Goal: Information Seeking & Learning: Learn about a topic

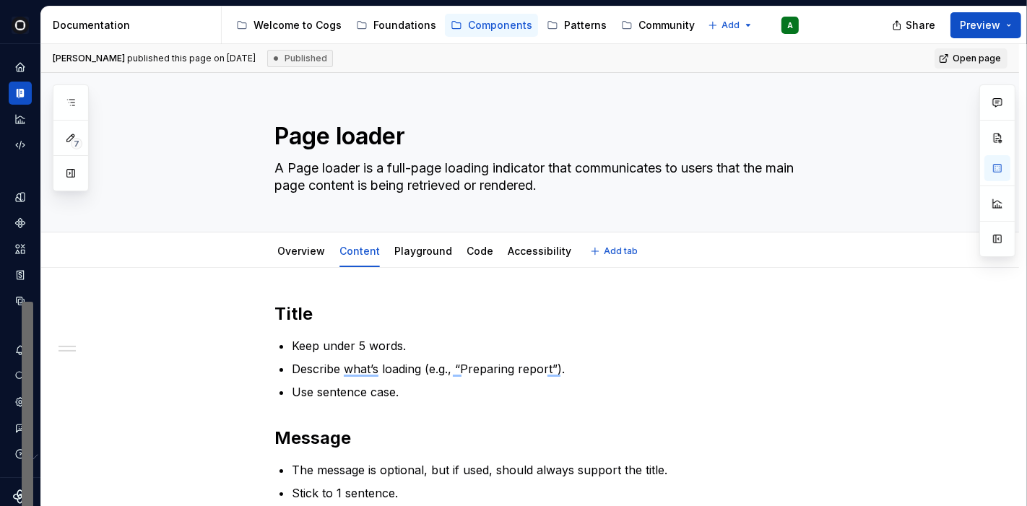
scroll to position [165, 0]
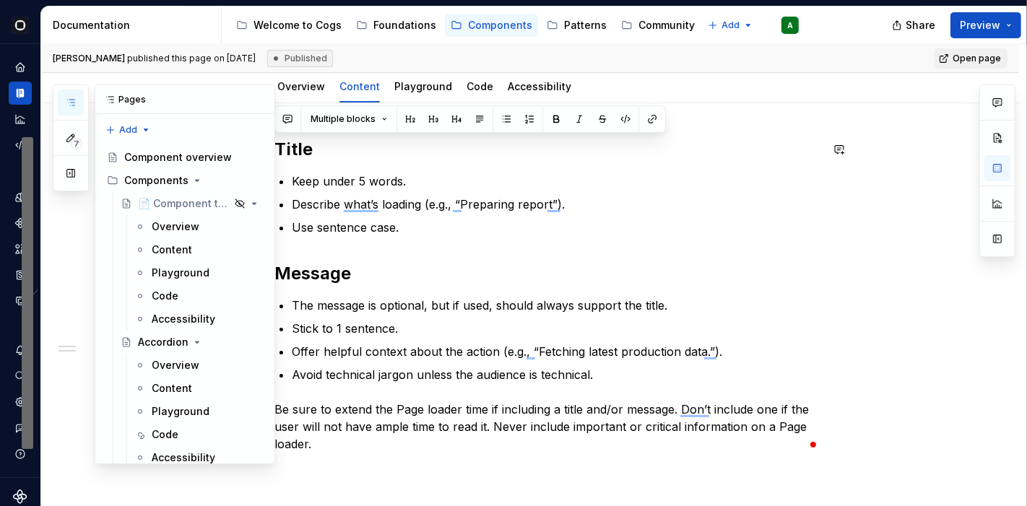
click at [76, 103] on button "button" at bounding box center [71, 103] width 26 height 26
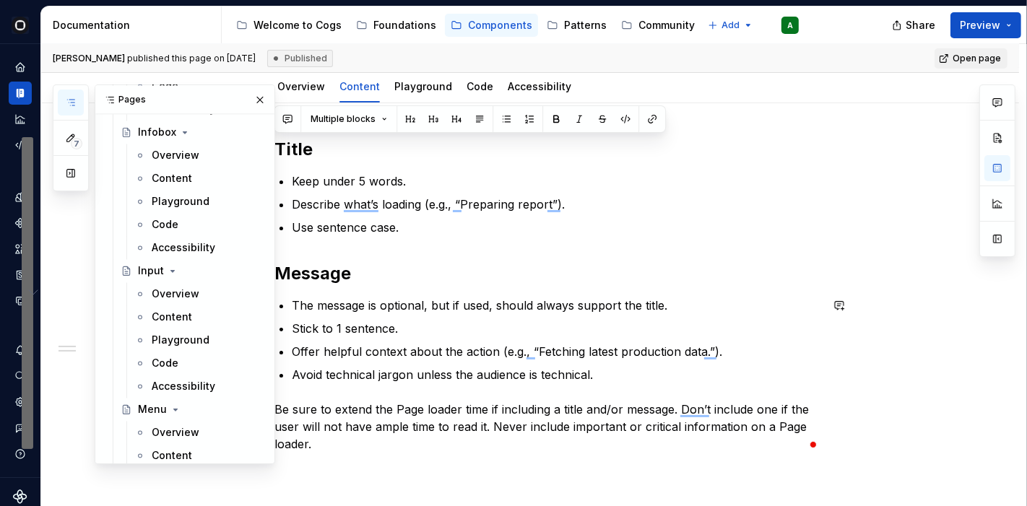
scroll to position [2587, 0]
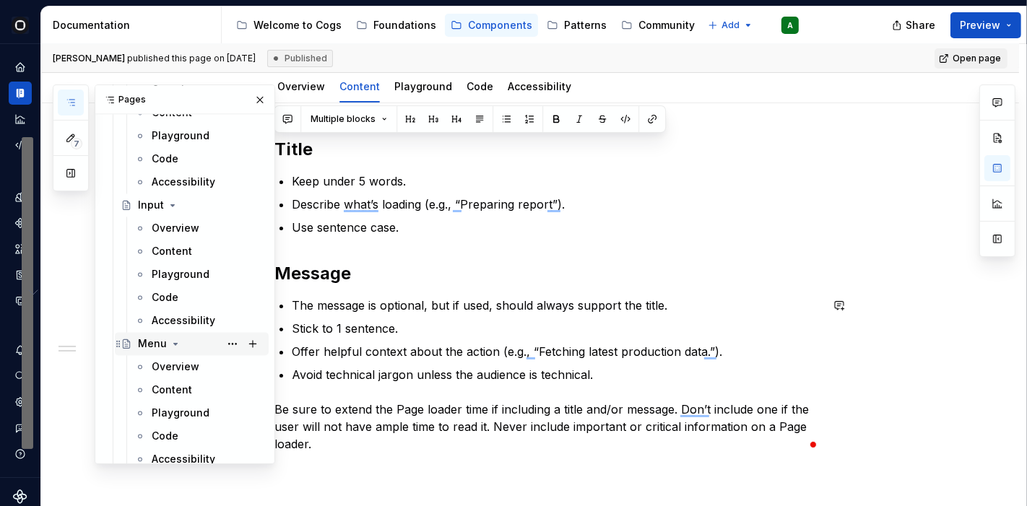
click at [157, 341] on div "Menu" at bounding box center [152, 344] width 29 height 14
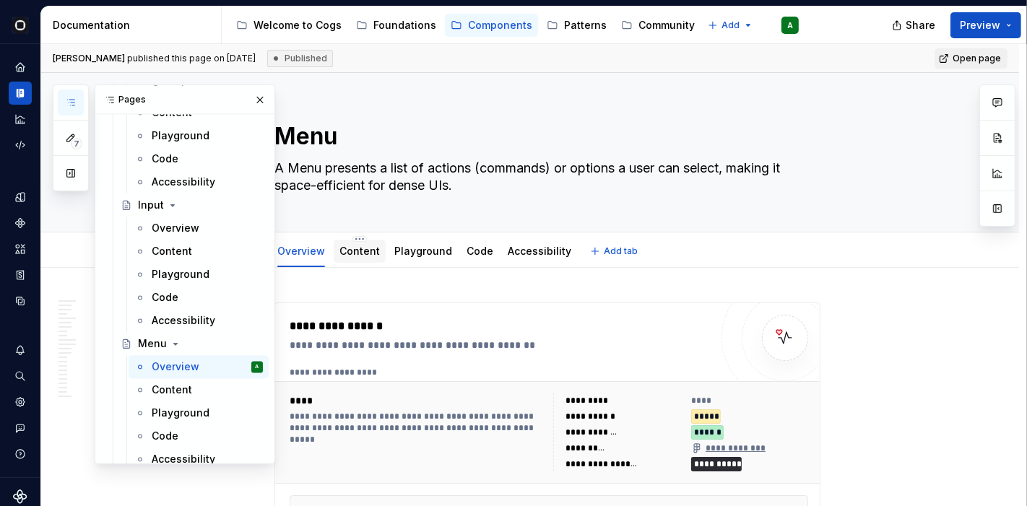
click at [361, 251] on link "Content" at bounding box center [359, 251] width 40 height 12
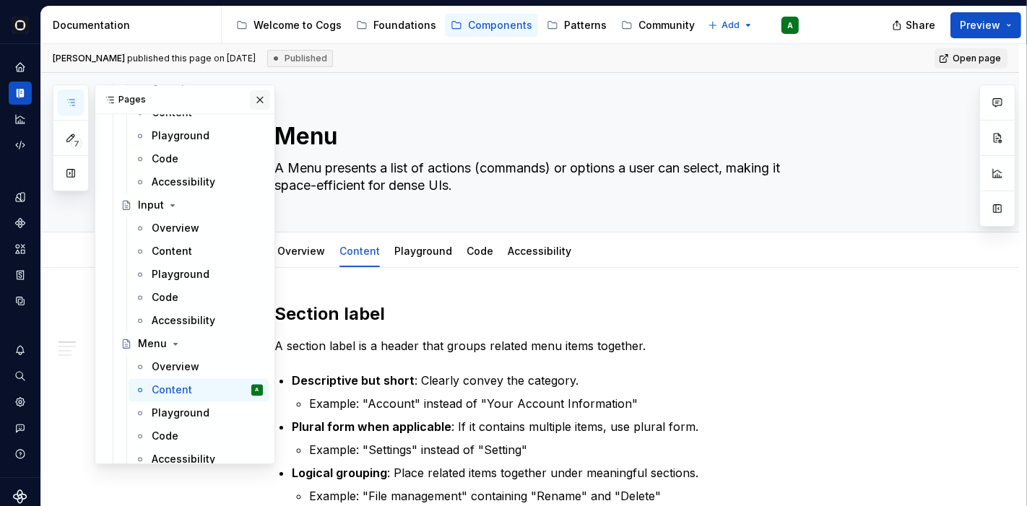
click at [253, 104] on button "button" at bounding box center [260, 100] width 20 height 20
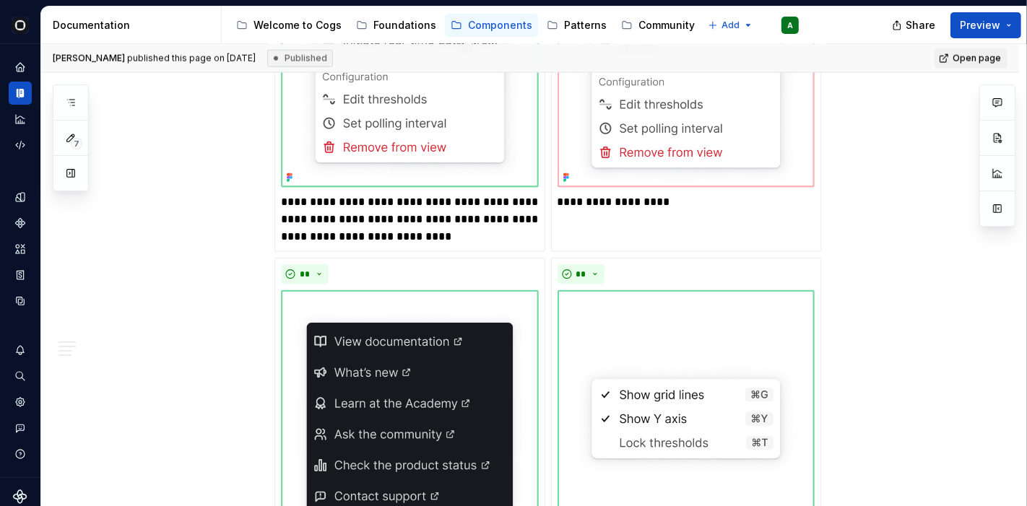
scroll to position [1640, 0]
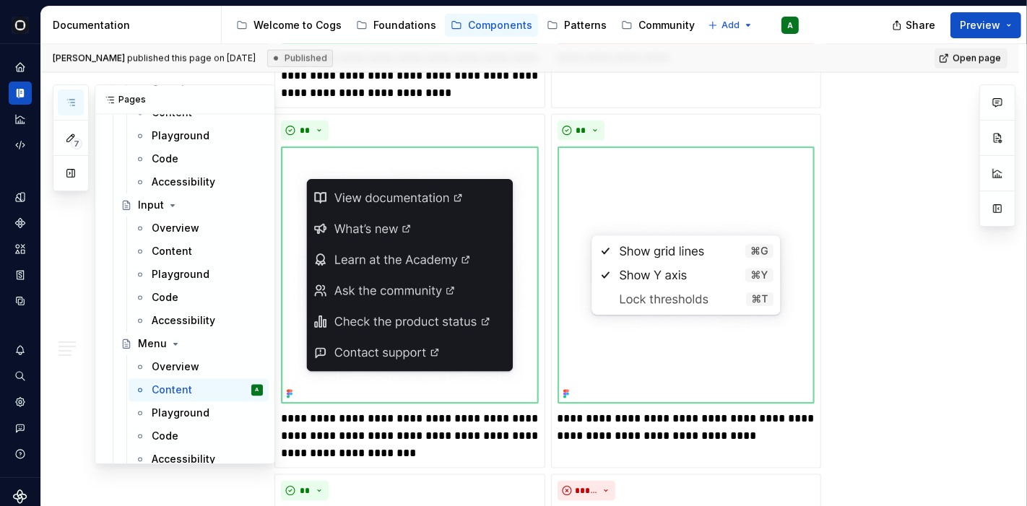
click at [74, 100] on icon "button" at bounding box center [71, 103] width 12 height 12
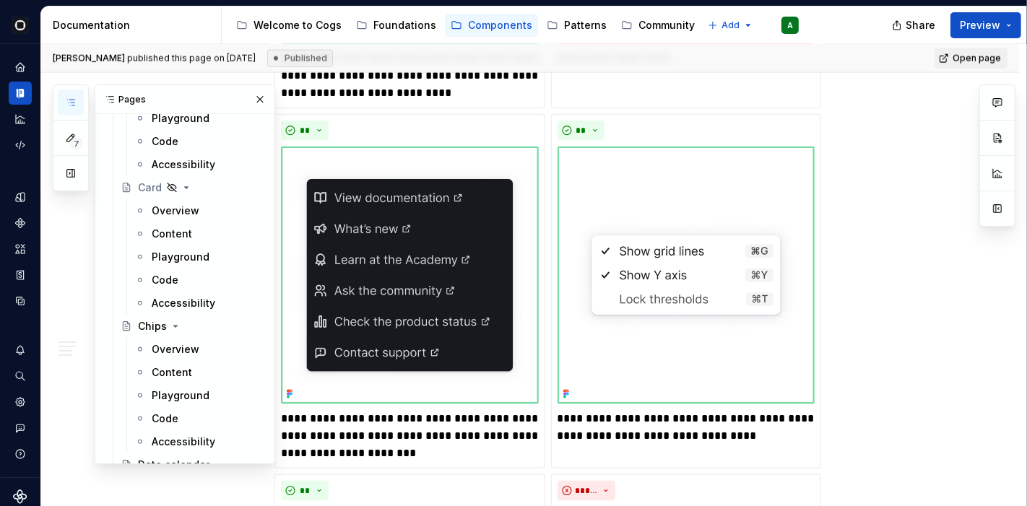
scroll to position [1394, 0]
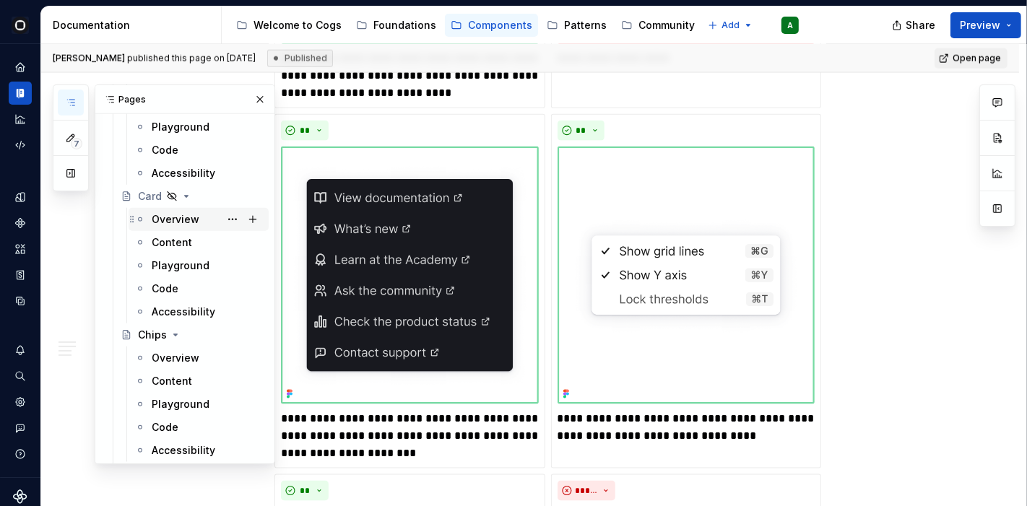
click at [171, 220] on div "Overview" at bounding box center [176, 219] width 48 height 14
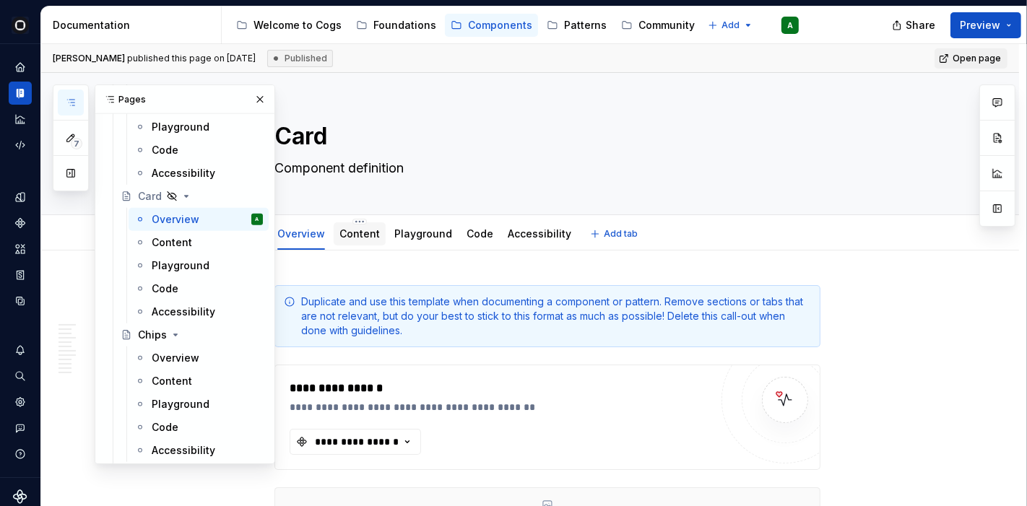
click at [346, 229] on link "Content" at bounding box center [359, 234] width 40 height 12
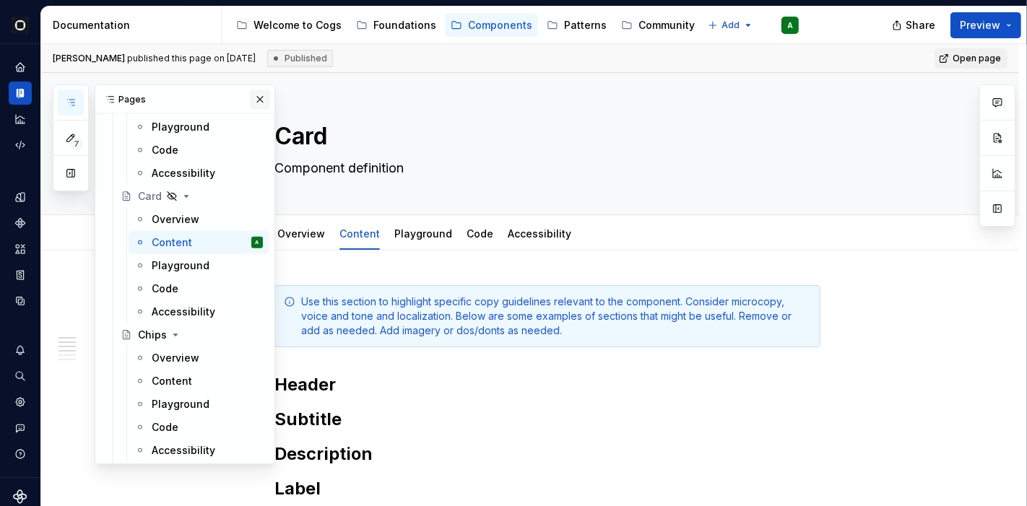
click at [250, 98] on button "button" at bounding box center [260, 100] width 20 height 20
click at [68, 98] on icon "button" at bounding box center [71, 103] width 12 height 12
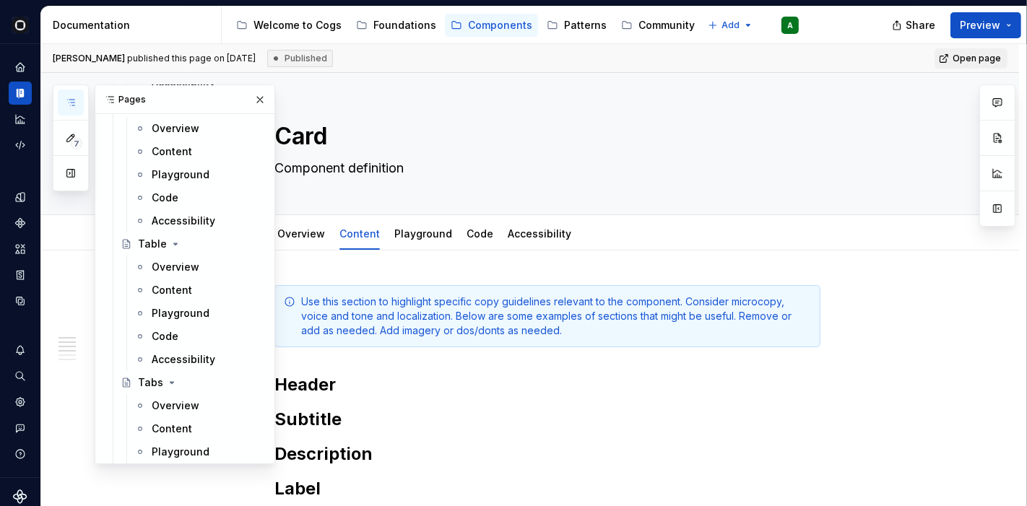
scroll to position [4368, 0]
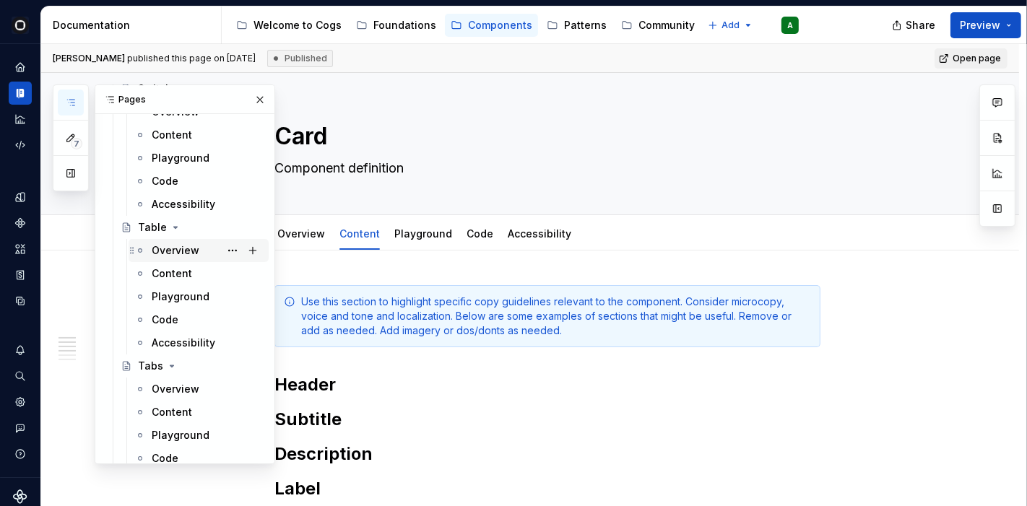
click at [186, 249] on div "Overview" at bounding box center [176, 250] width 48 height 14
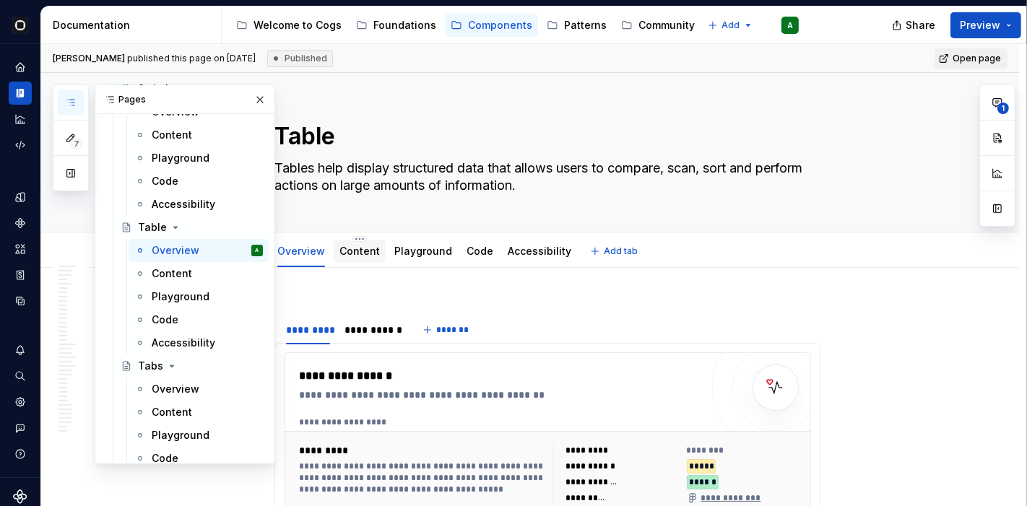
click at [363, 253] on link "Content" at bounding box center [359, 251] width 40 height 12
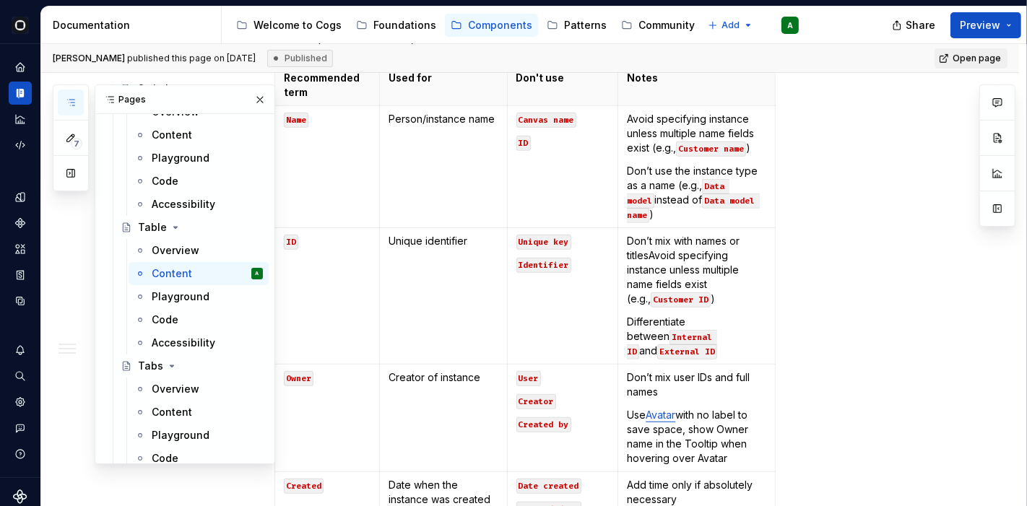
scroll to position [729, 0]
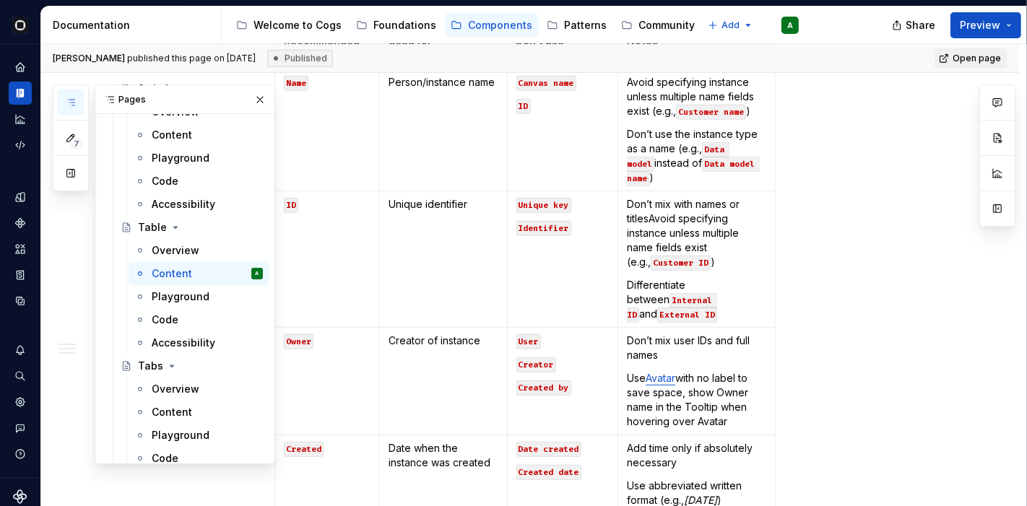
drag, startPoint x: 1026, startPoint y: 194, endPoint x: 914, endPoint y: 139, distance: 124.7
click at [1024, 168] on div "Olga published this page on August 7, 2025 Published Open page Table Tables hel…" at bounding box center [534, 275] width 986 height 463
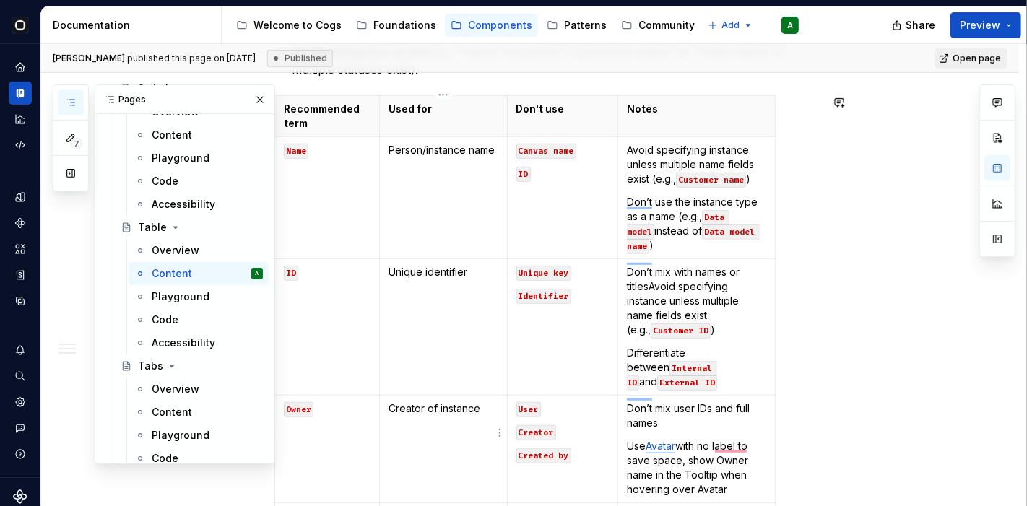
scroll to position [661, 0]
type textarea "*"
click at [652, 275] on p "Don’t mix with names or titlesAvoid specifying instance unless multiple name fi…" at bounding box center [696, 301] width 139 height 72
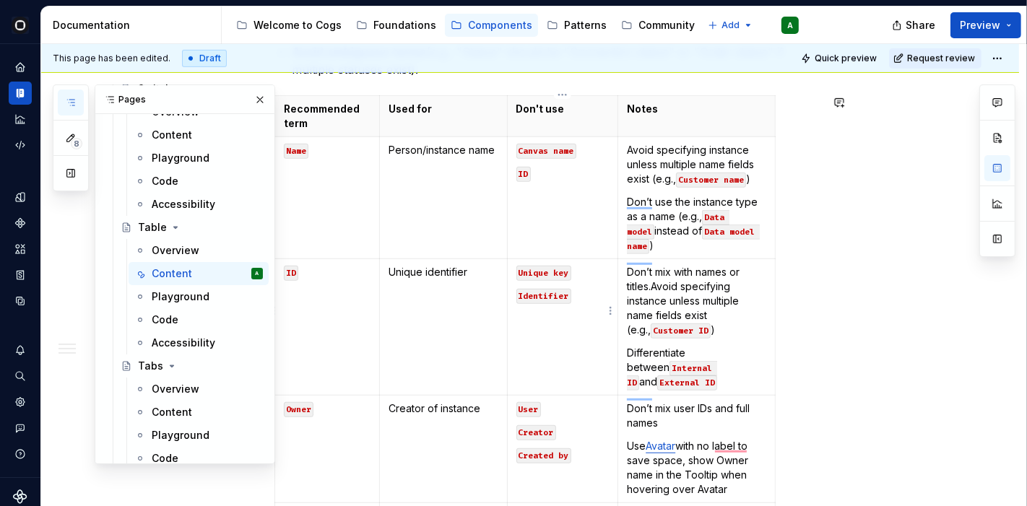
click at [516, 369] on td "Unique key Identifier" at bounding box center [562, 327] width 111 height 137
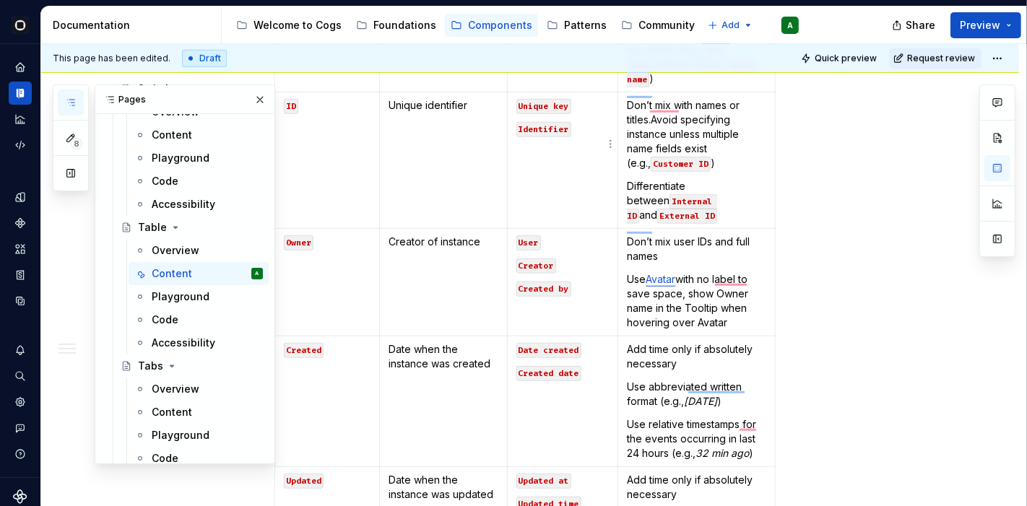
scroll to position [828, 0]
click at [250, 94] on button "button" at bounding box center [260, 100] width 20 height 20
click at [72, 100] on icon "button" at bounding box center [71, 103] width 12 height 12
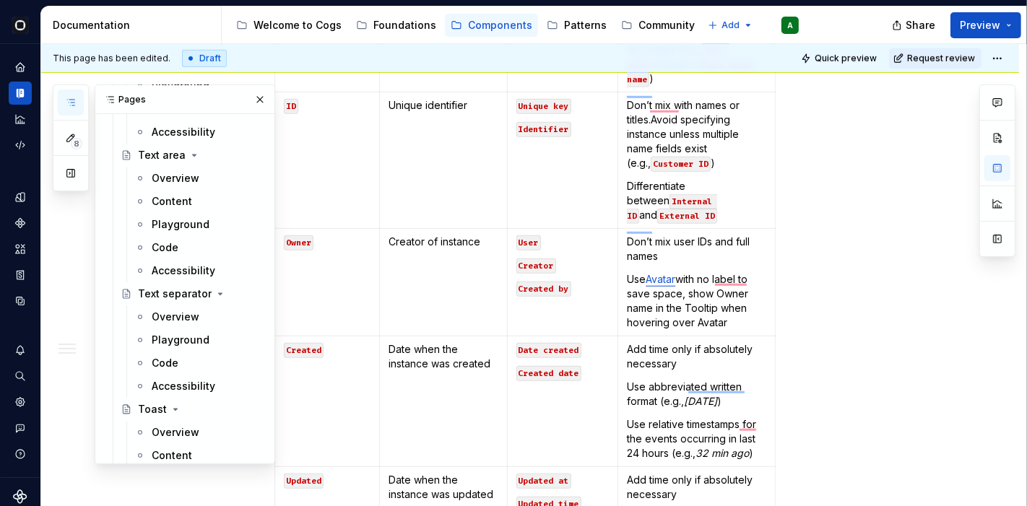
scroll to position [4742, 0]
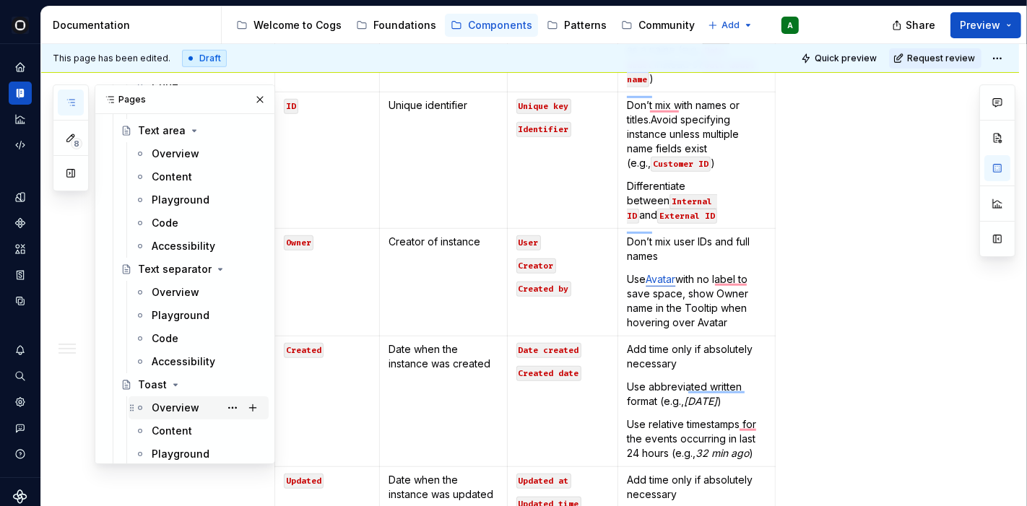
click at [164, 405] on div "Overview" at bounding box center [176, 408] width 48 height 14
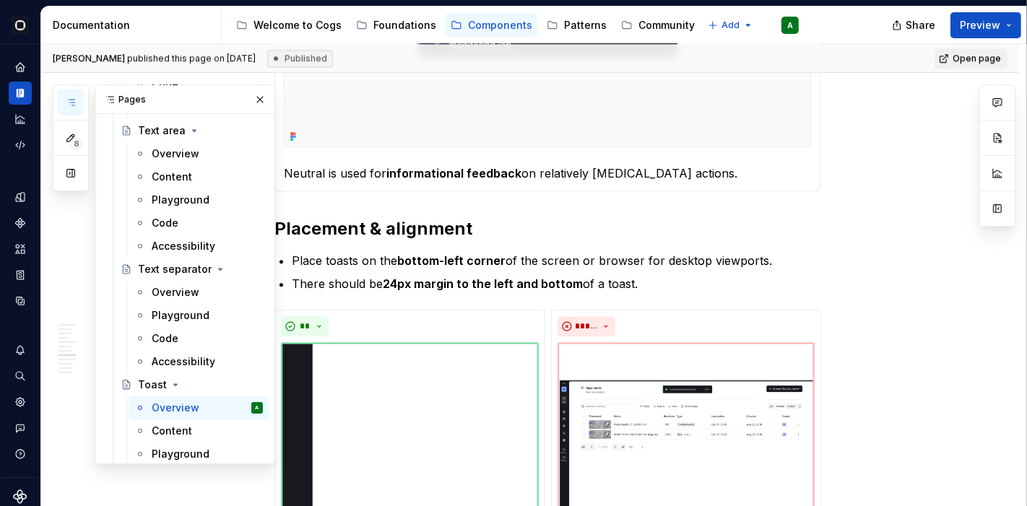
scroll to position [3393, 0]
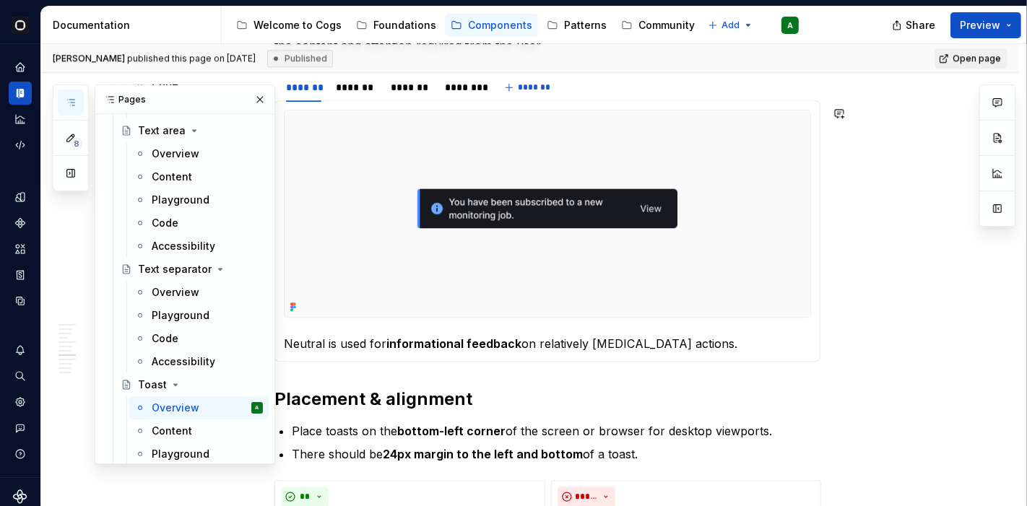
click at [173, 427] on div "Content" at bounding box center [172, 431] width 40 height 14
click at [158, 432] on div "Content" at bounding box center [172, 431] width 40 height 14
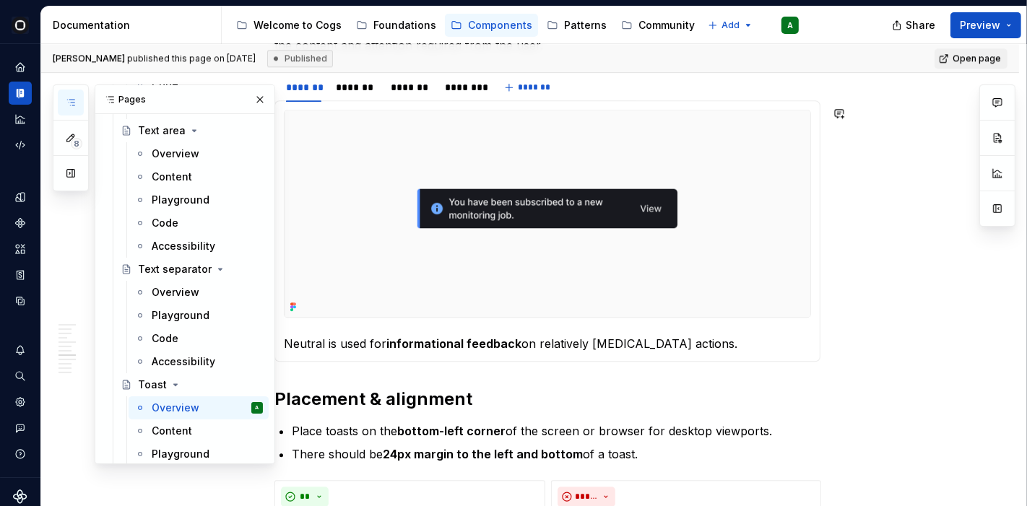
click at [251, 102] on button "button" at bounding box center [260, 100] width 20 height 20
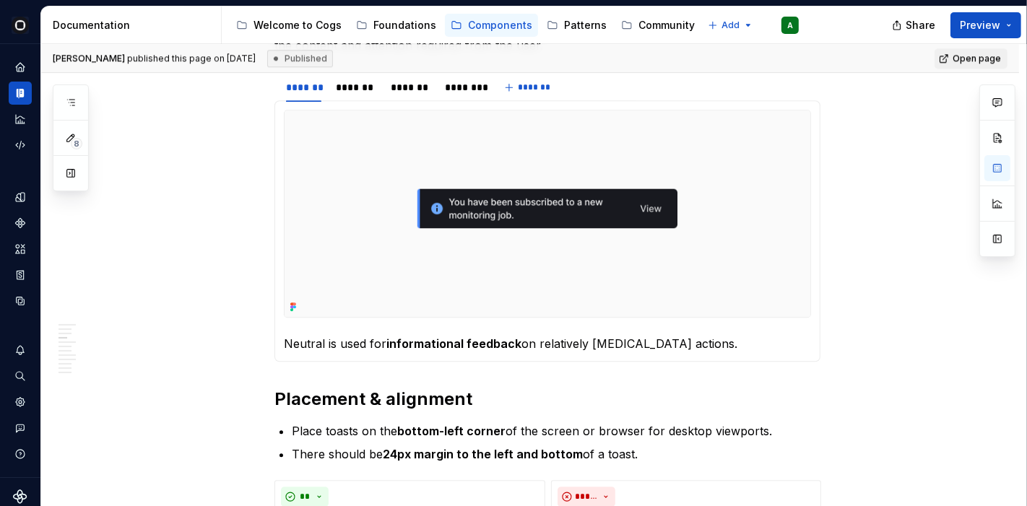
scroll to position [1044, 0]
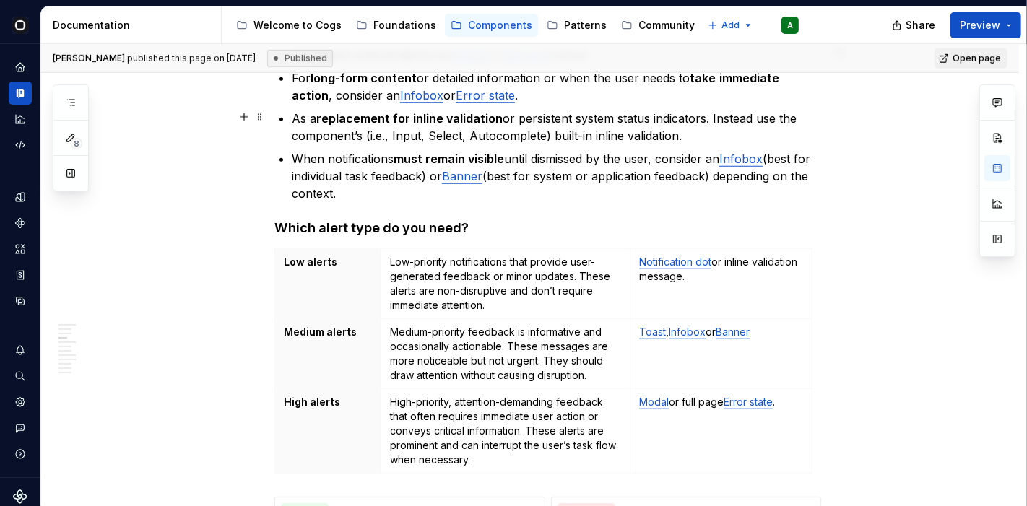
click at [1026, 121] on div "**********" at bounding box center [534, 275] width 986 height 463
click at [756, 145] on ul "For urgent , critical alerts use Modals or Banners instead. For long-form conte…" at bounding box center [556, 124] width 529 height 156
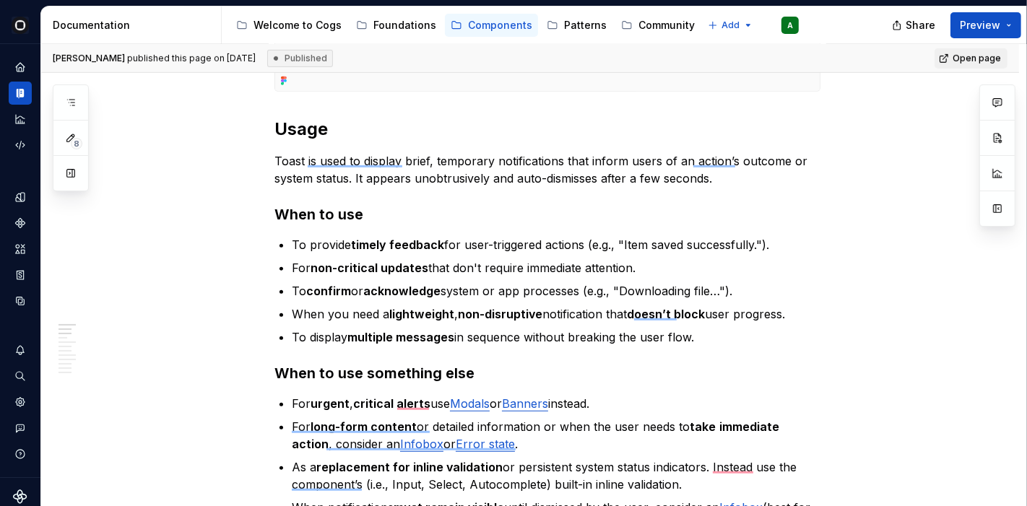
scroll to position [599, 0]
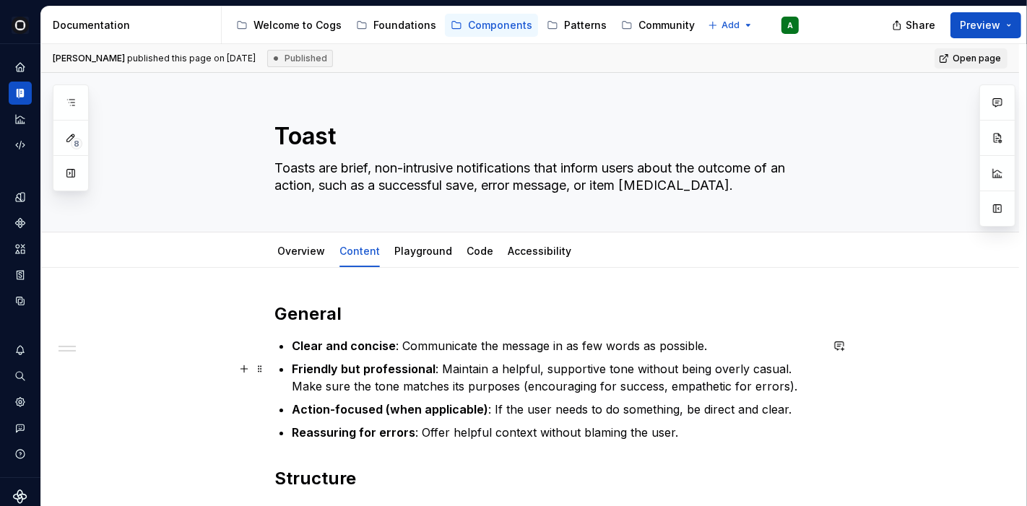
click at [523, 390] on p "Friendly but professional : Maintain a helpful, supportive tone without being o…" at bounding box center [556, 377] width 529 height 35
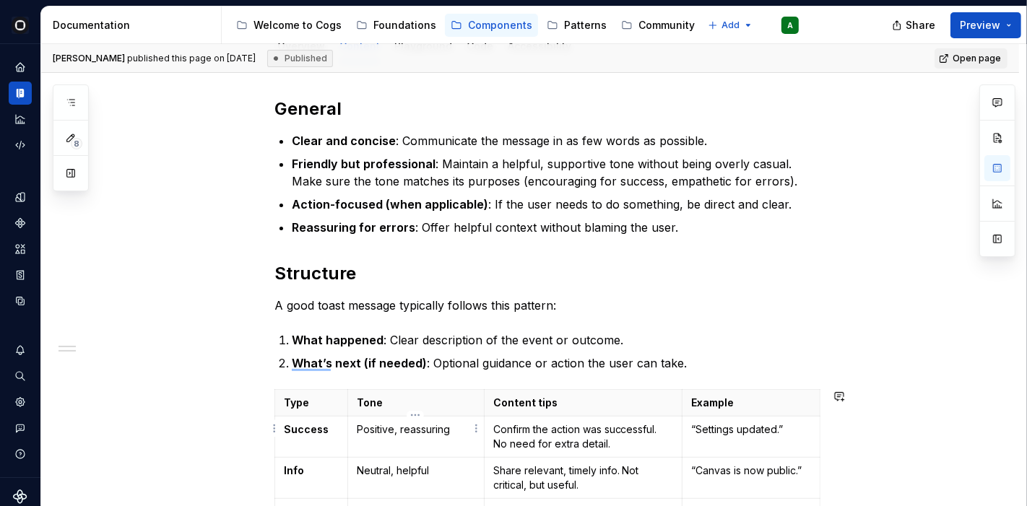
scroll to position [205, 0]
click at [479, 451] on td "Positive, reassuring" at bounding box center [415, 437] width 137 height 41
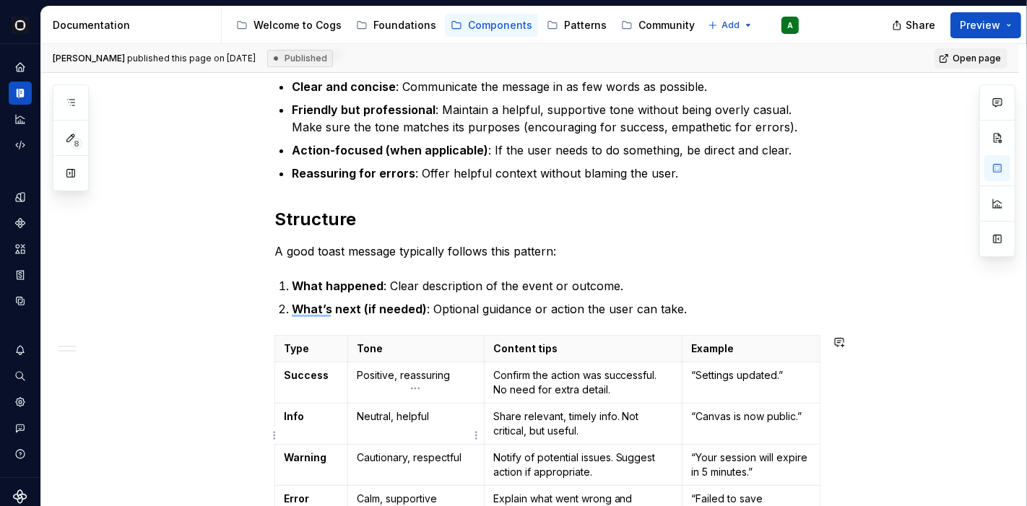
scroll to position [763, 0]
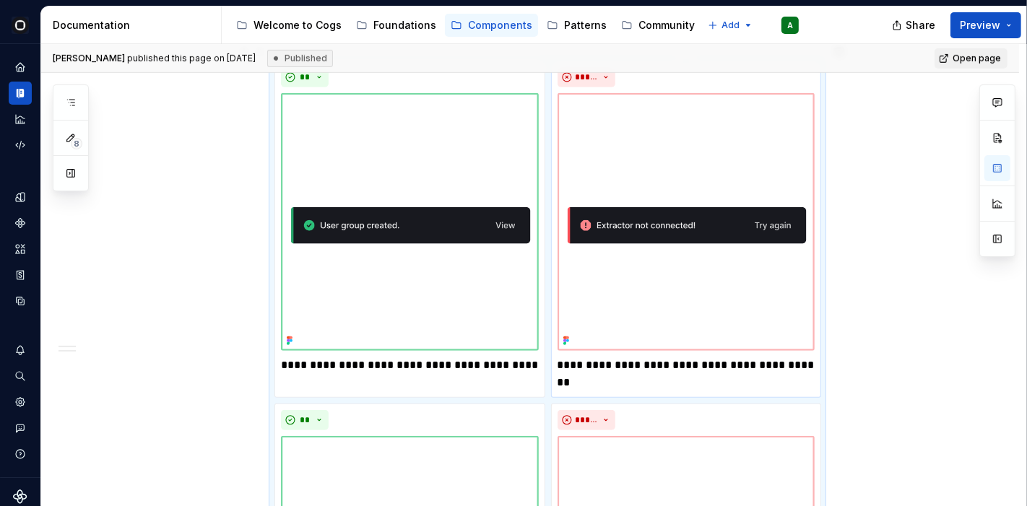
click at [634, 357] on p "**********" at bounding box center [687, 374] width 258 height 35
click at [1026, 389] on div "Liz published this page on July 26, 2025 Published Open page Toast Toasts are b…" at bounding box center [534, 275] width 986 height 463
click at [971, 394] on div "General Clear and concise : Communicate the message in as few words as possible…" at bounding box center [530, 239] width 978 height 1470
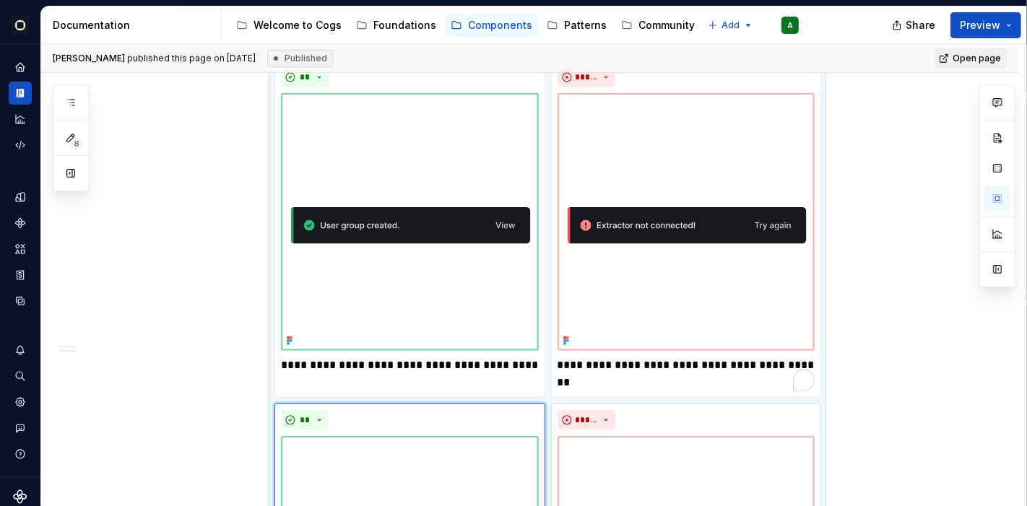
scroll to position [988, 0]
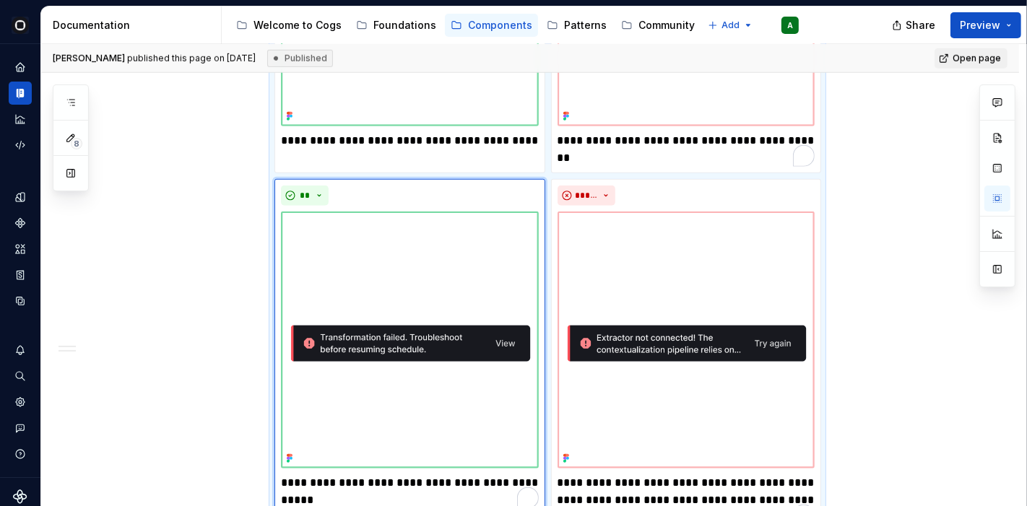
click at [1024, 298] on div "Liz published this page on July 26, 2025 Published Open page Toast Toasts are b…" at bounding box center [534, 275] width 986 height 463
click at [930, 293] on div "General Clear and concise : Communicate the message in as few words as possible…" at bounding box center [530, 15] width 978 height 1470
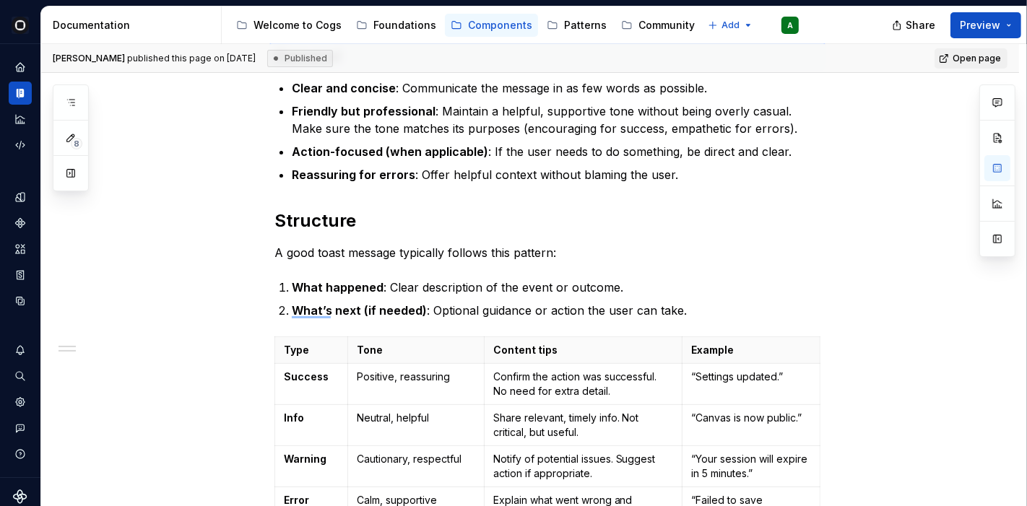
scroll to position [0, 0]
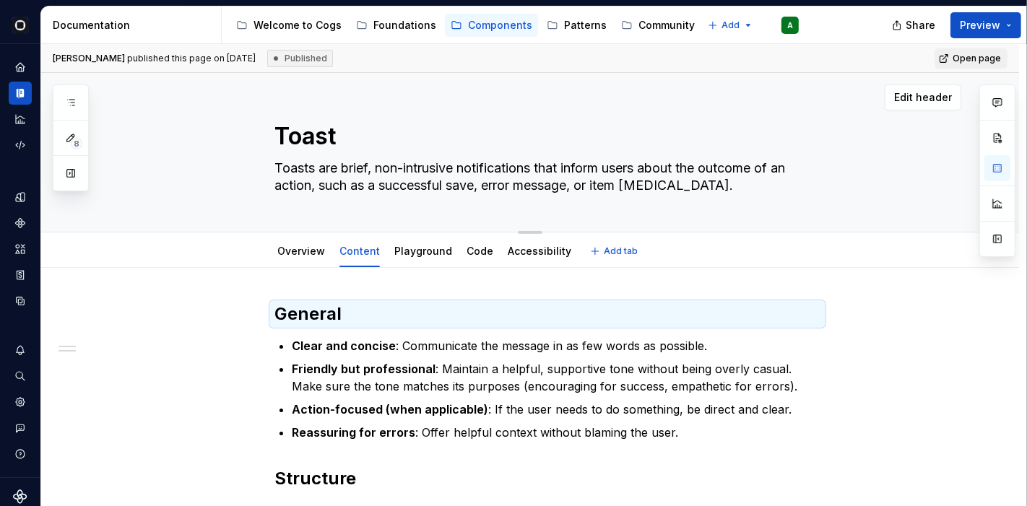
type textarea "*"
click at [529, 367] on p "Friendly but professional : Maintain a helpful, supportive tone without being o…" at bounding box center [556, 377] width 529 height 35
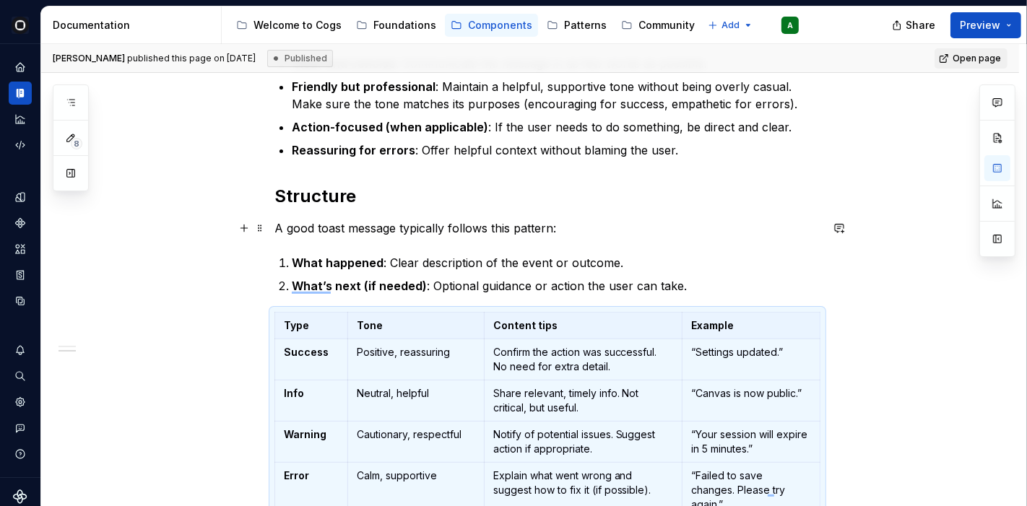
click at [811, 234] on p "A good toast message typically follows this pattern:" at bounding box center [547, 228] width 546 height 17
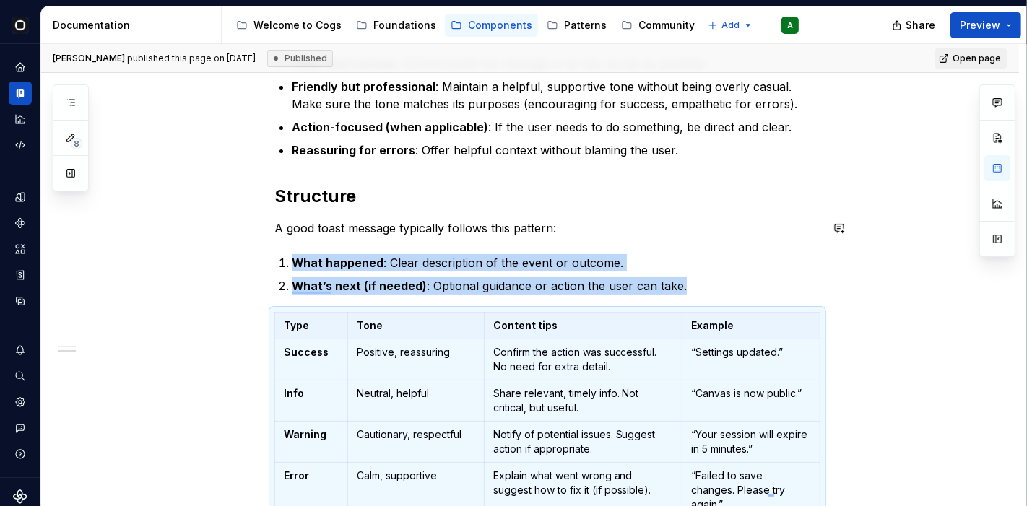
scroll to position [763, 0]
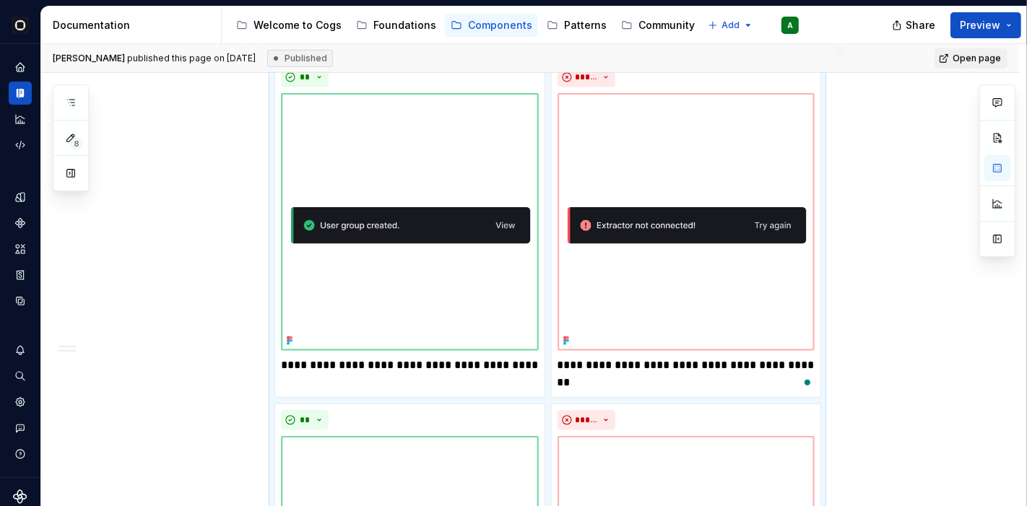
click at [836, 286] on div "General Clear and concise : Communicate the message in as few words as possible…" at bounding box center [530, 239] width 978 height 1470
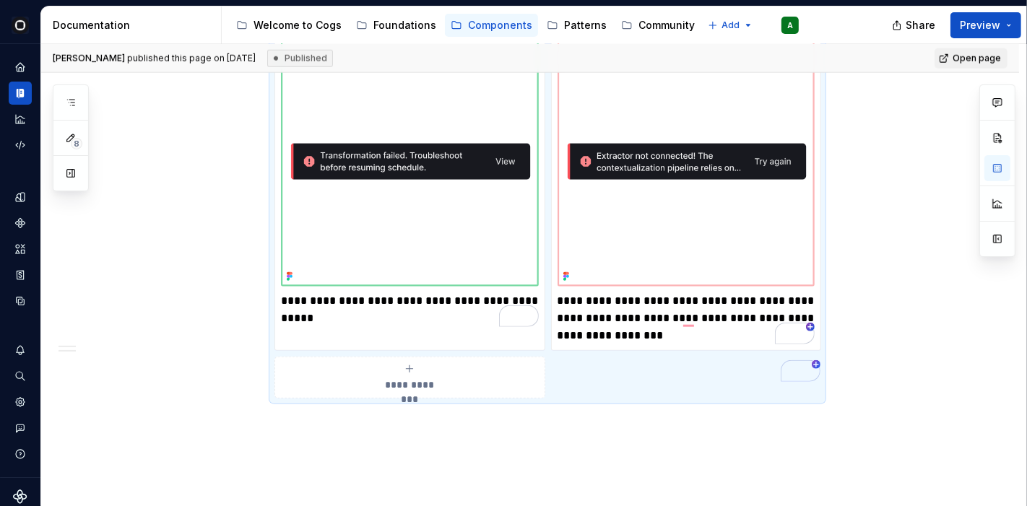
scroll to position [0, 0]
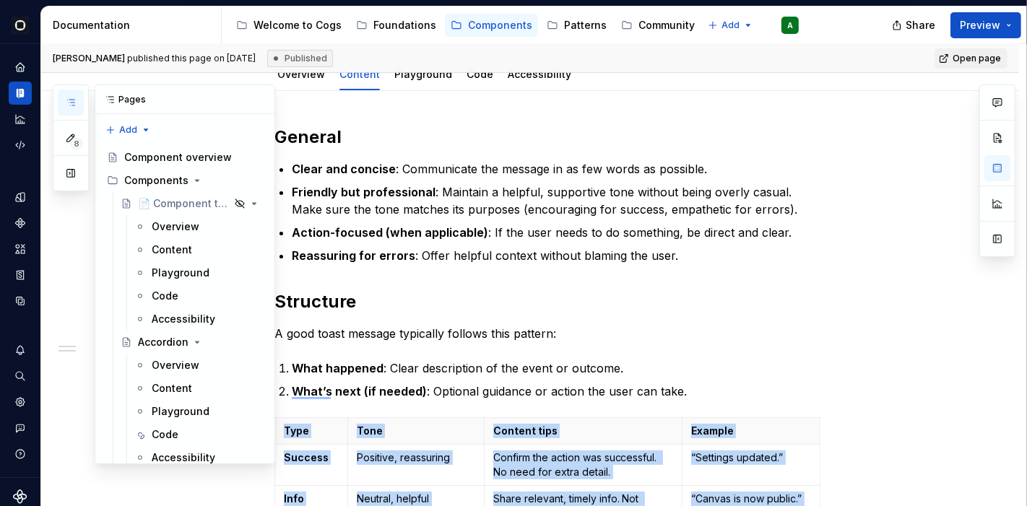
click at [66, 110] on button "button" at bounding box center [71, 103] width 26 height 26
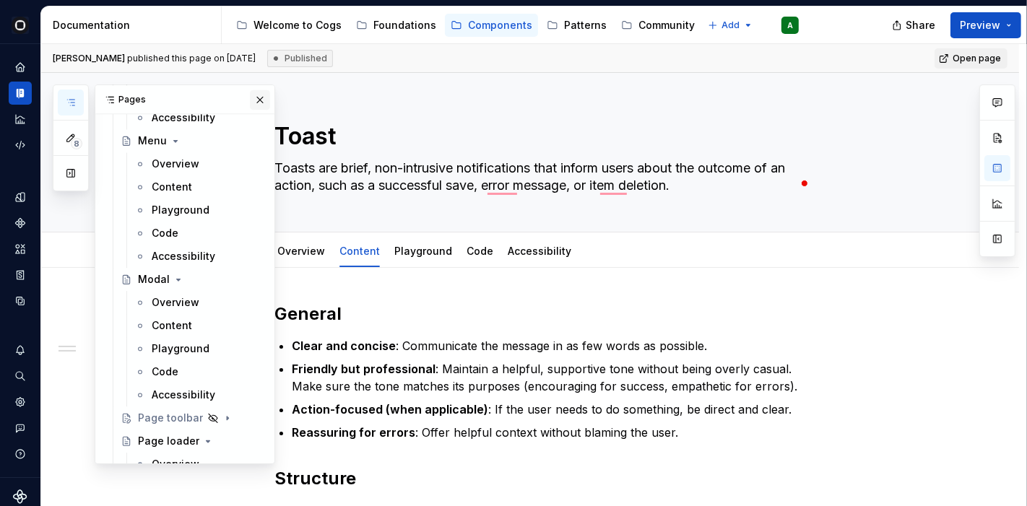
click at [250, 103] on button "button" at bounding box center [260, 100] width 20 height 20
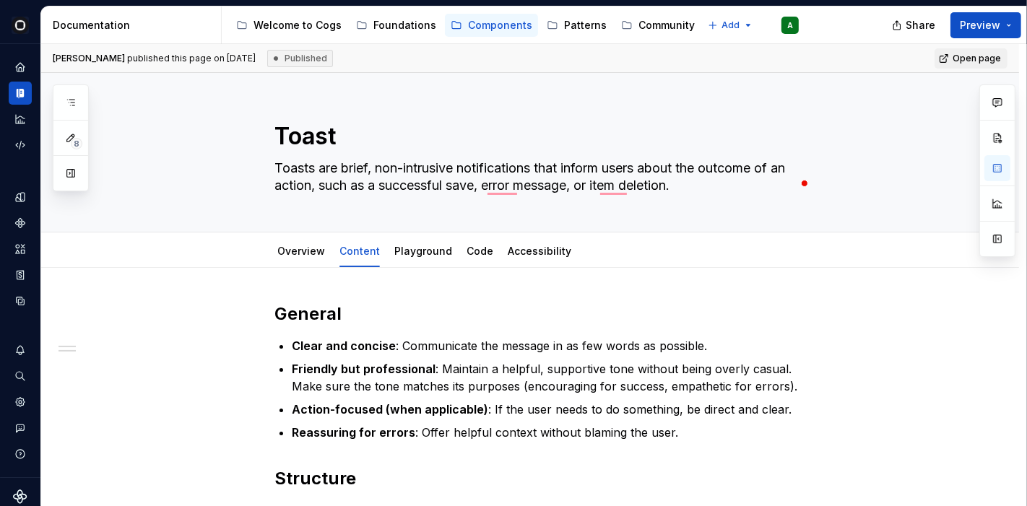
type textarea "*"
